Goal: Find specific page/section: Find specific page/section

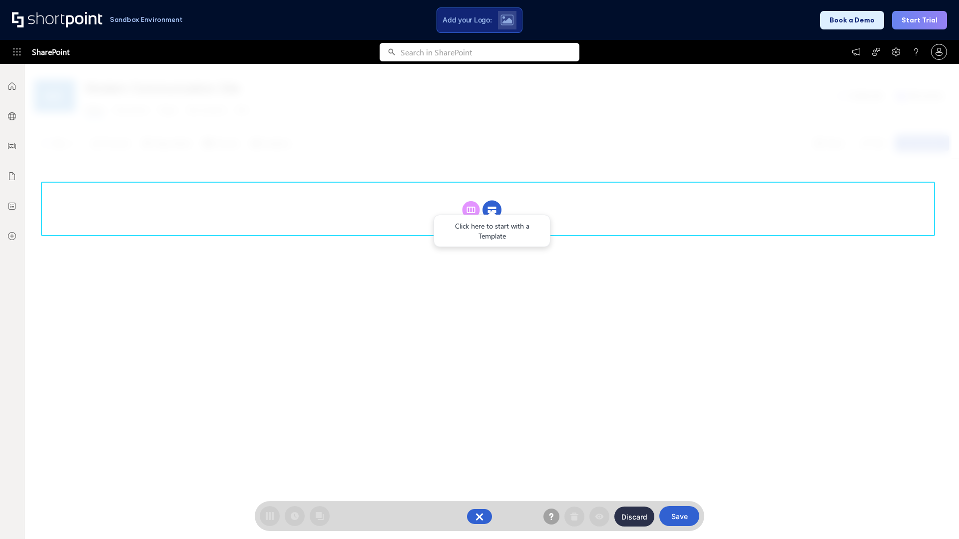
click at [492, 210] on circle at bounding box center [491, 210] width 19 height 19
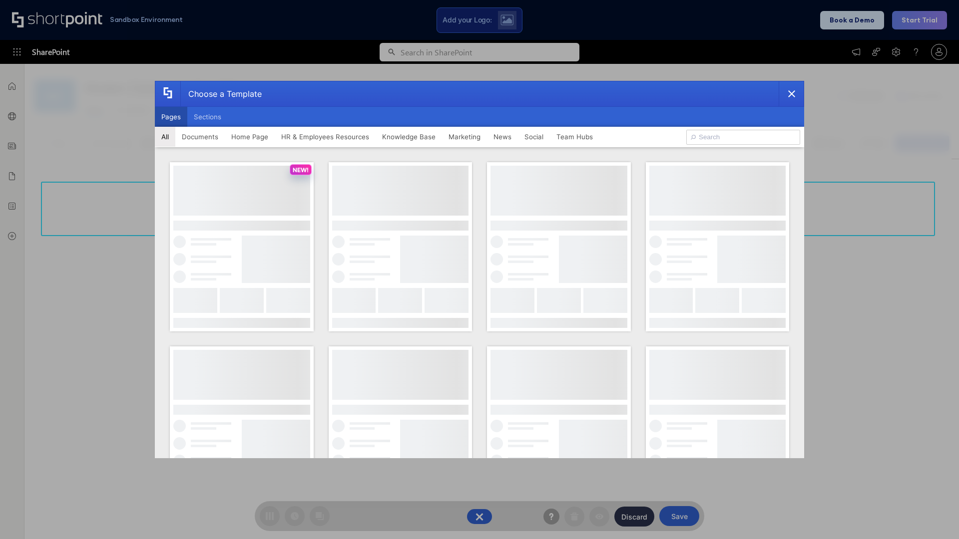
click at [171, 117] on button "Pages" at bounding box center [171, 117] width 32 height 20
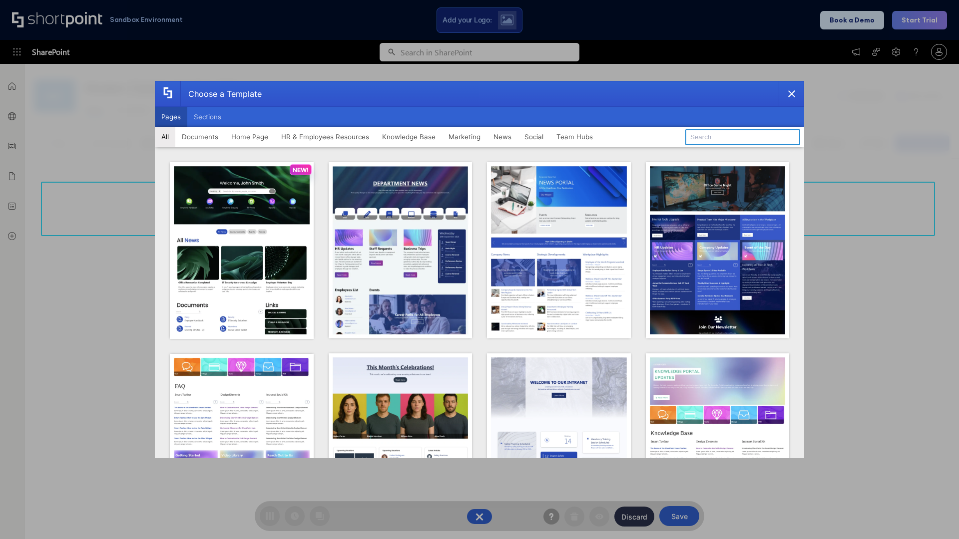
type input "Marketing 2"
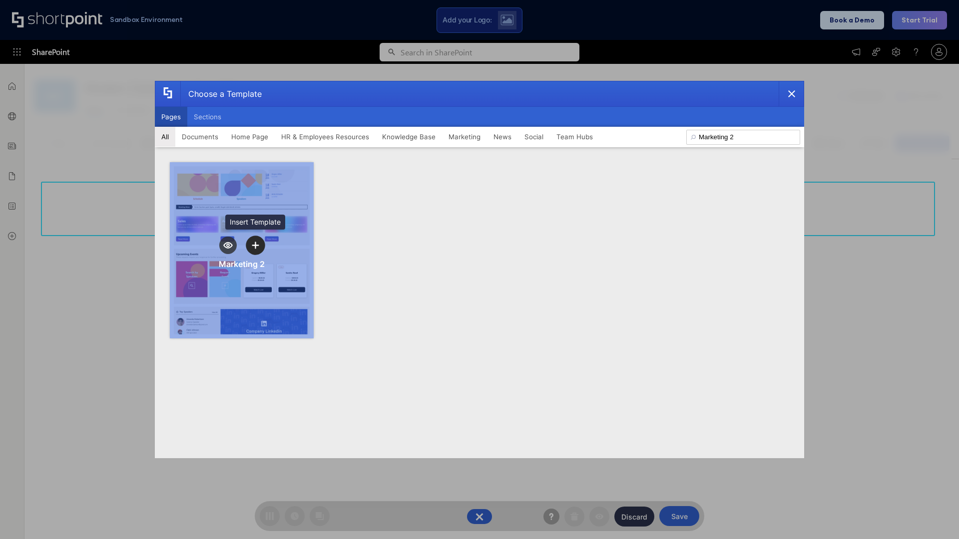
click at [255, 245] on icon "template selector" at bounding box center [255, 245] width 7 height 7
